Goal: Find specific page/section: Find specific page/section

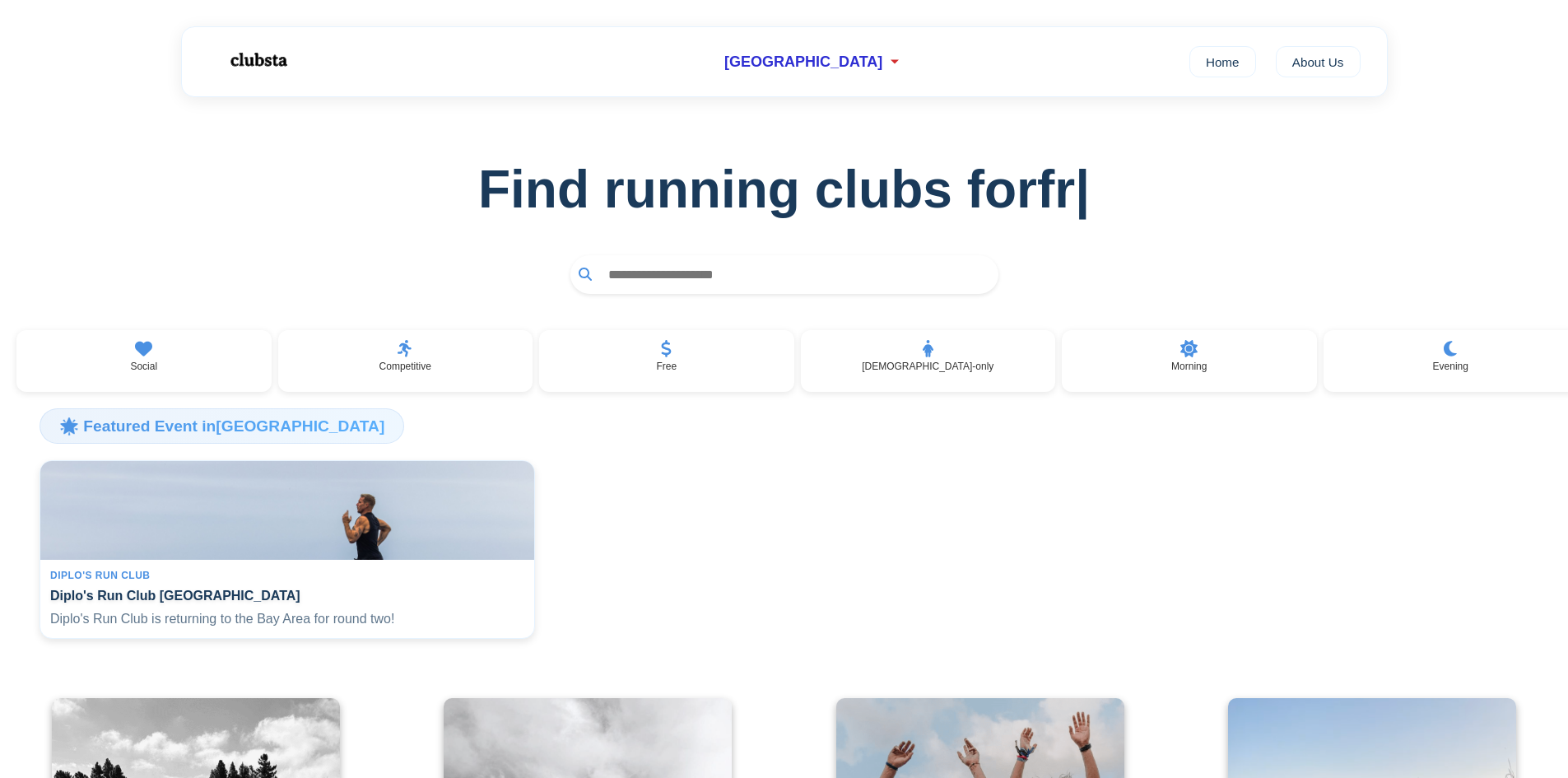
click at [670, 285] on input "text" at bounding box center [795, 275] width 390 height 30
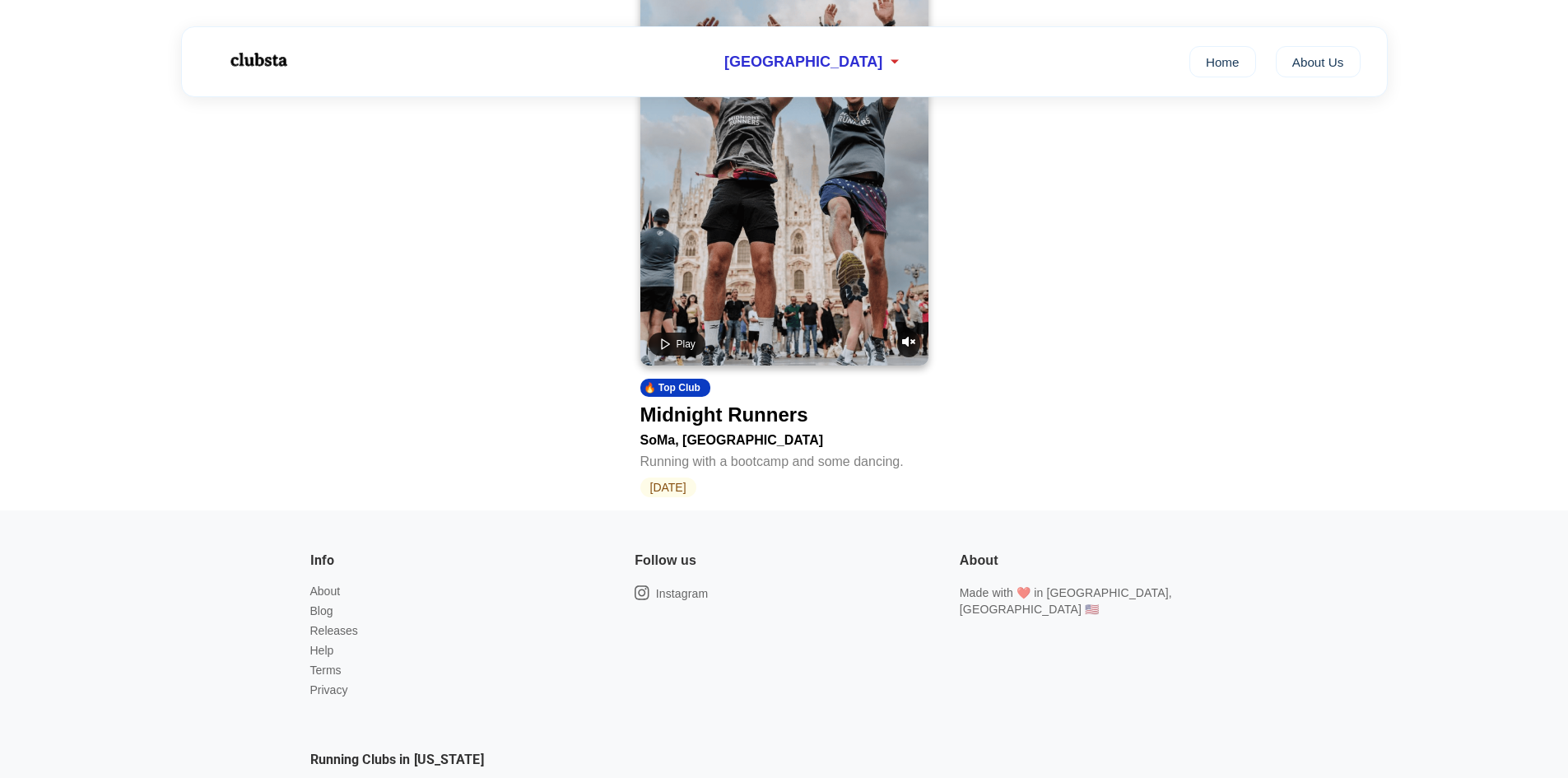
scroll to position [268, 0]
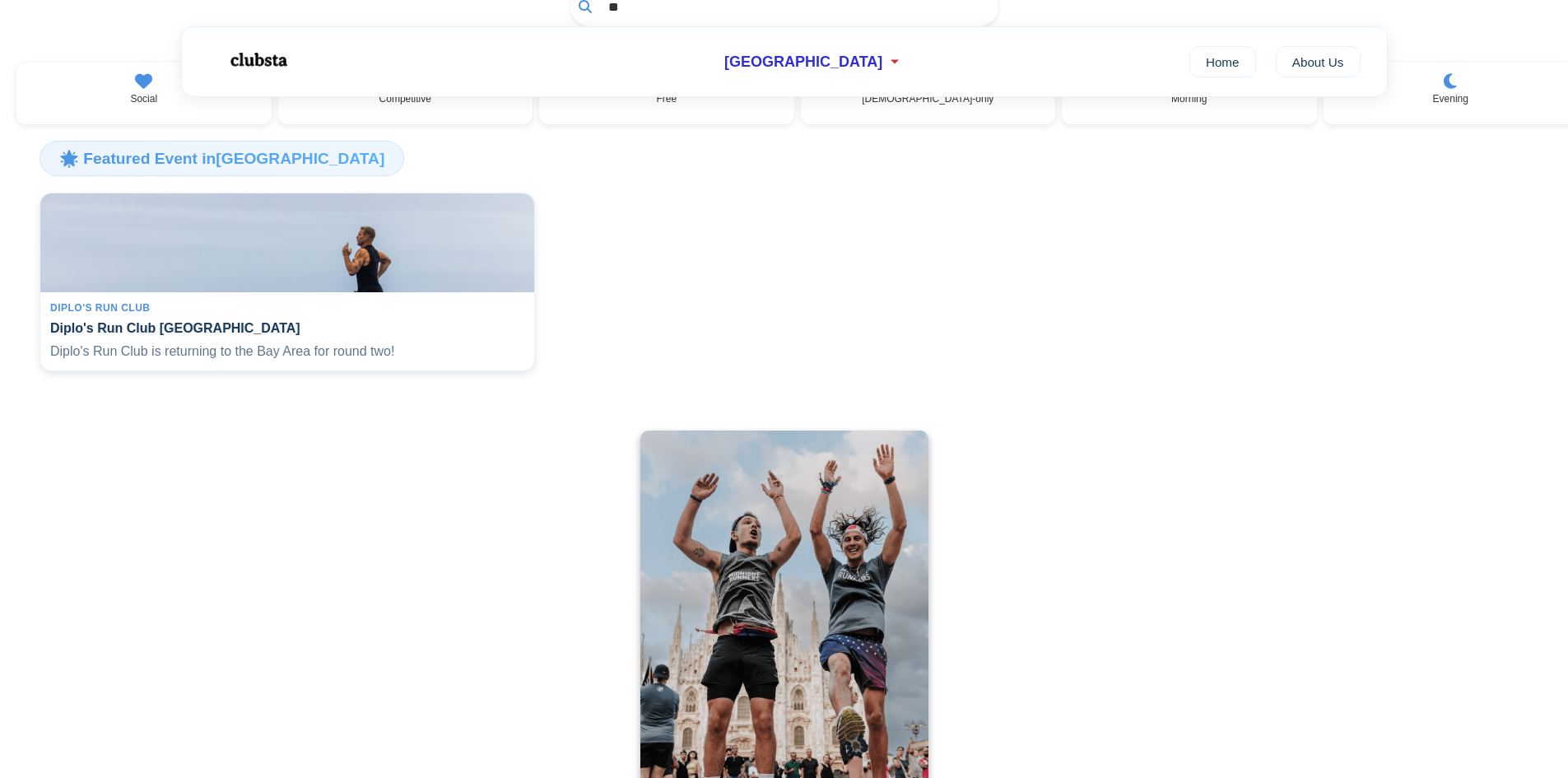
type input "*"
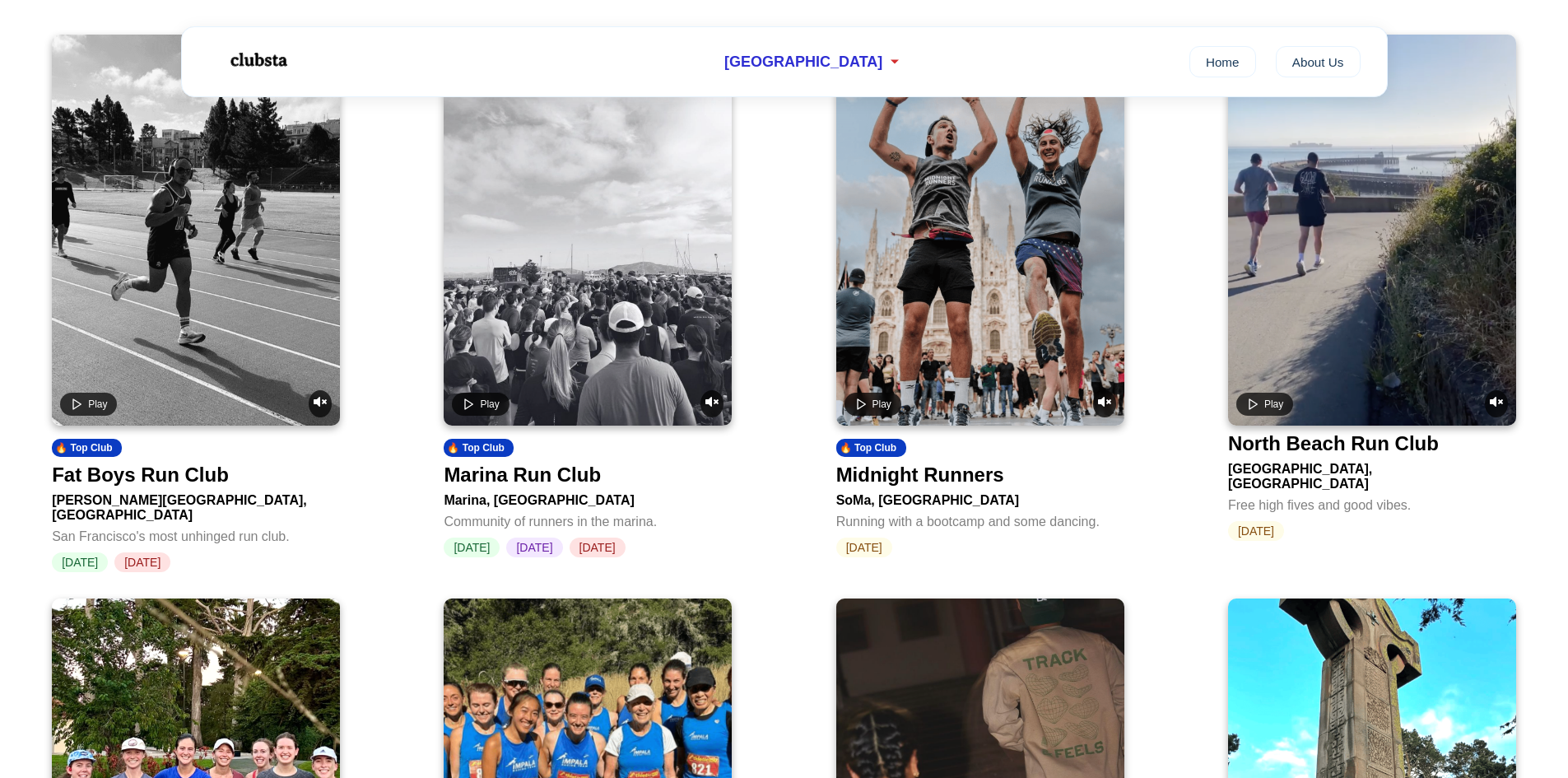
scroll to position [664, 0]
click at [1026, 486] on div "Midnight Runners" at bounding box center [980, 471] width 288 height 29
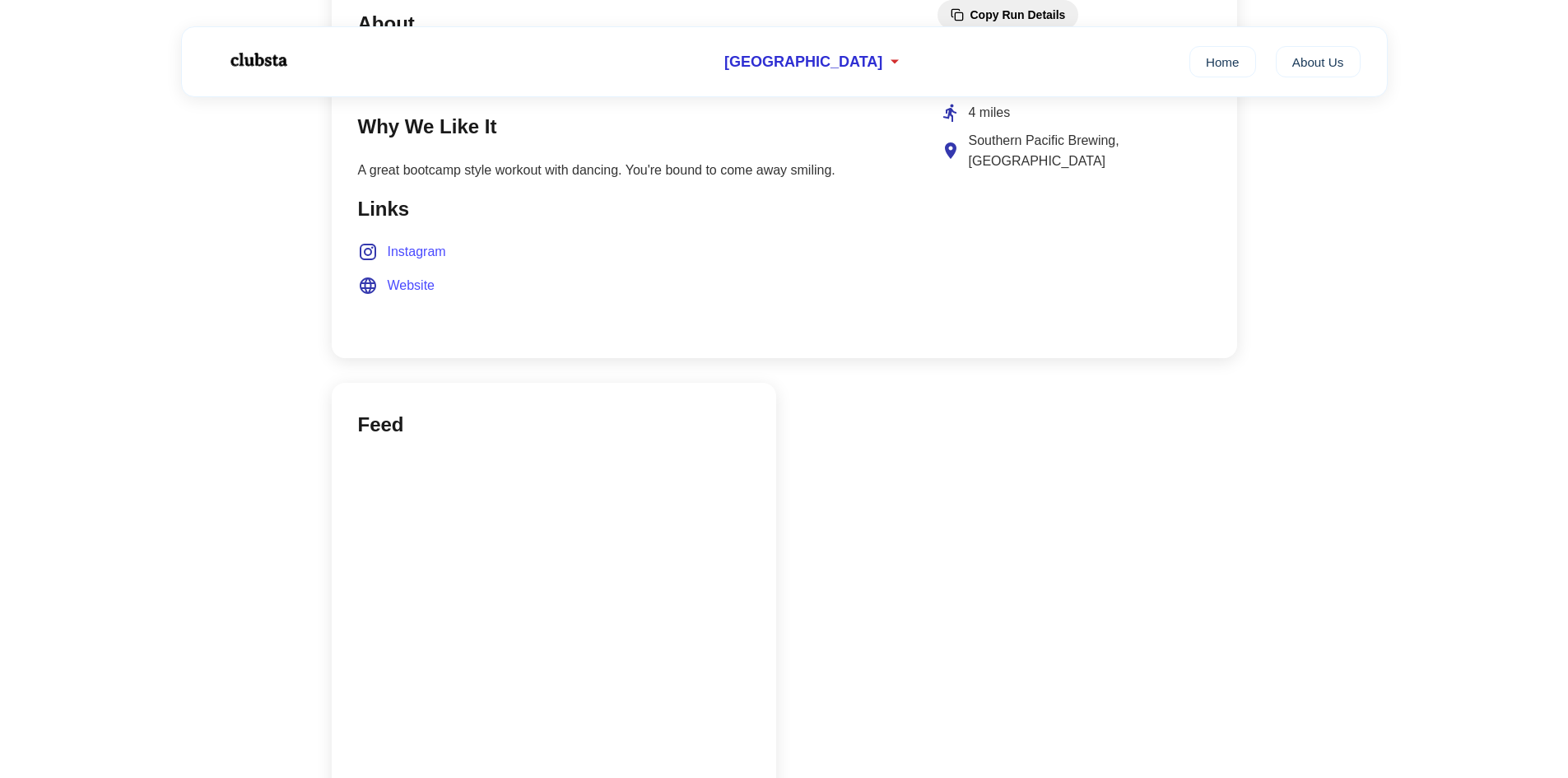
scroll to position [837, 0]
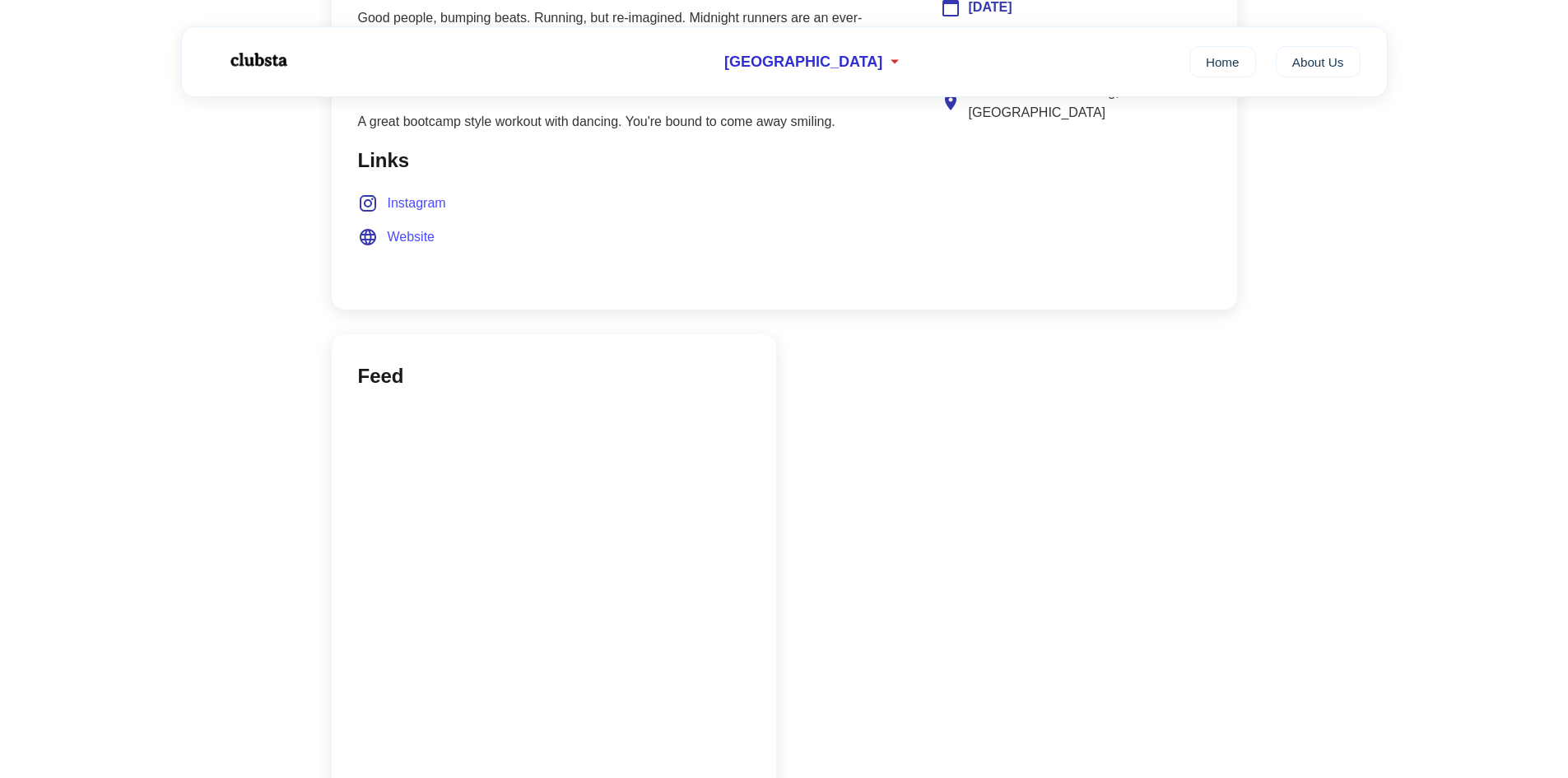
click at [409, 246] on span "Website" at bounding box center [411, 237] width 48 height 22
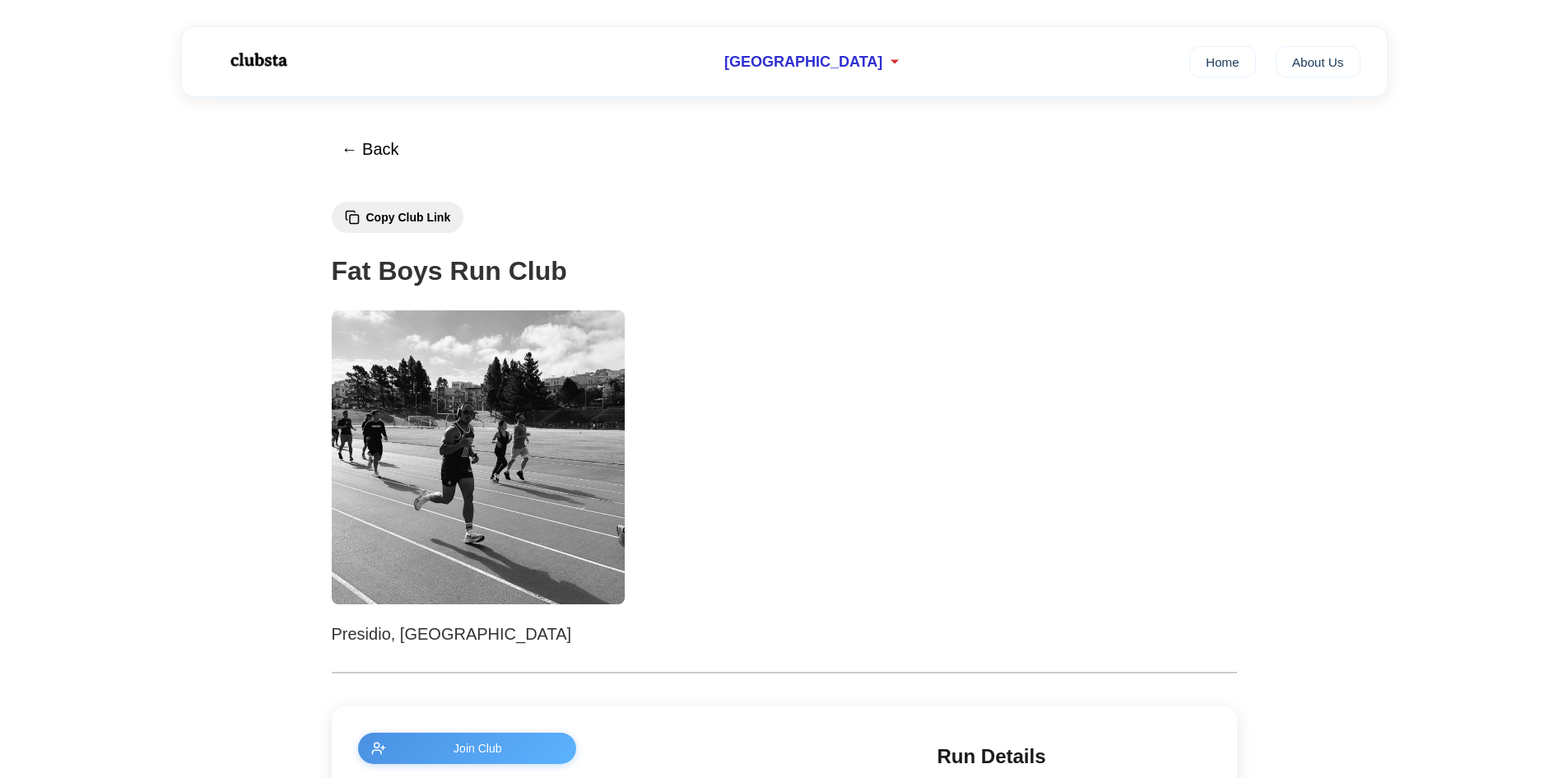
click at [541, 441] on img at bounding box center [478, 457] width 294 height 294
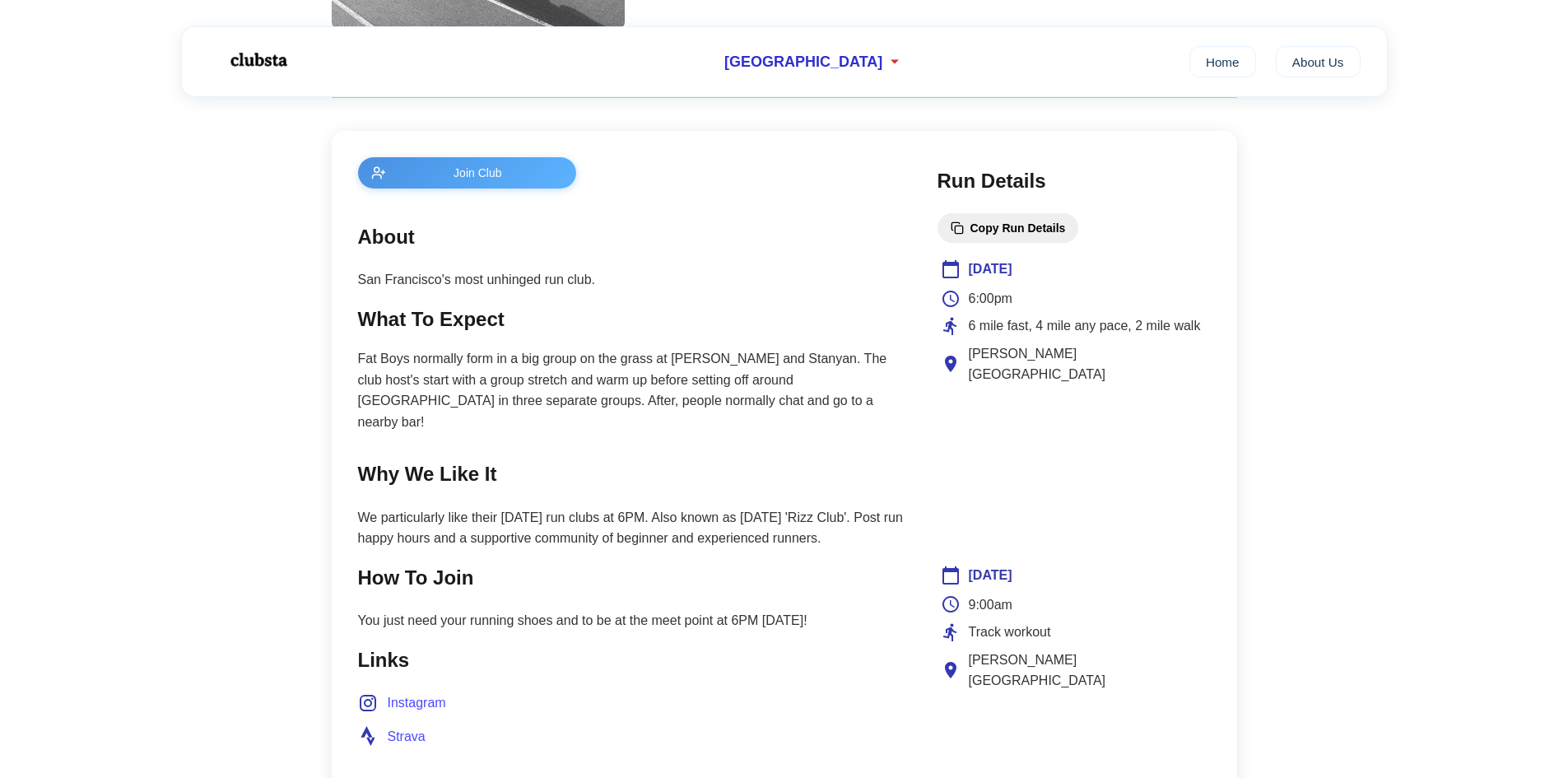
scroll to position [580, 0]
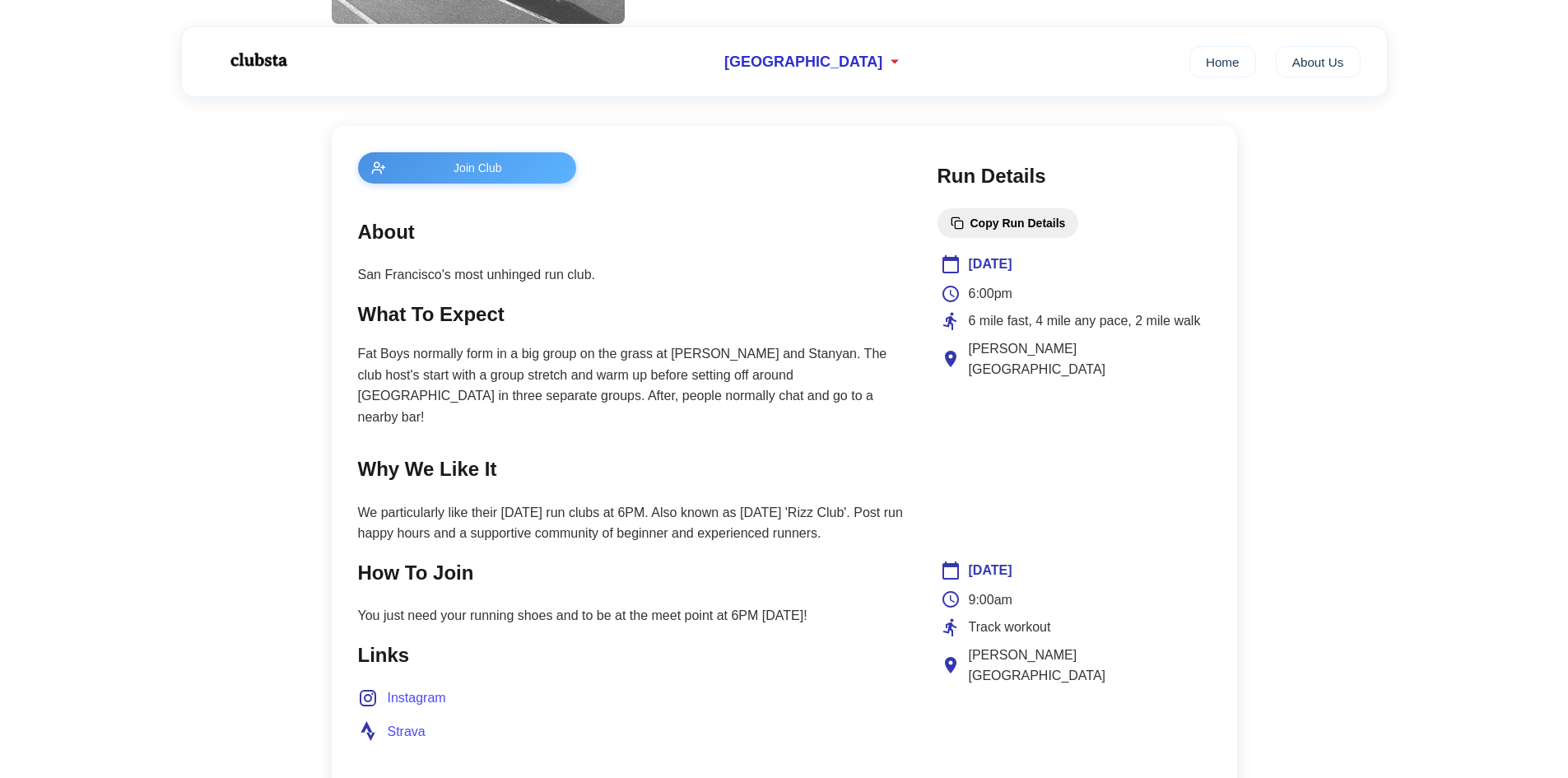
click at [234, 203] on main "← Back Copy Club Link Fat Boys Run Club Presidio, San Francisco Join Club About…" at bounding box center [784, 485] width 1568 height 1937
